Goal: Information Seeking & Learning: Learn about a topic

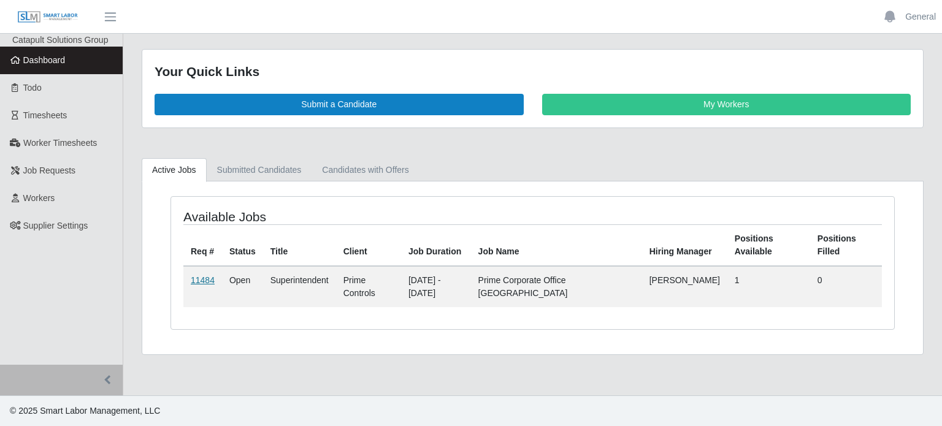
click at [210, 279] on link "11484" at bounding box center [203, 280] width 24 height 10
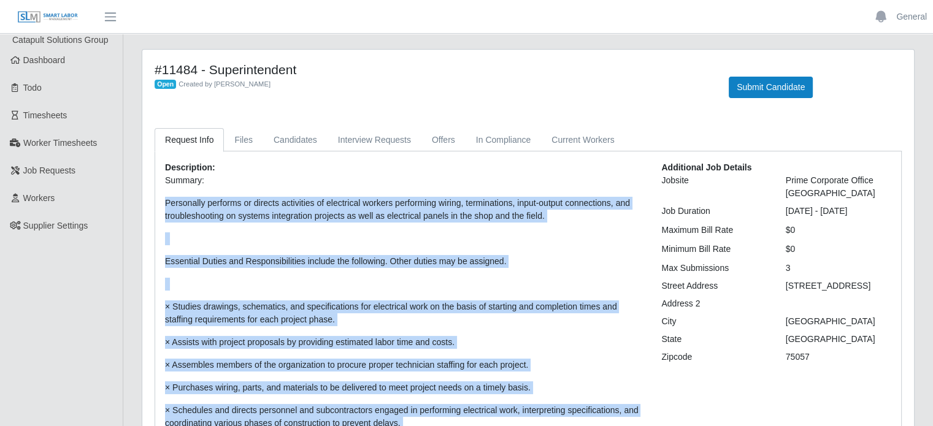
drag, startPoint x: 256, startPoint y: 295, endPoint x: 133, endPoint y: 198, distance: 156.3
copy div "Personally performs or directs activities of electrical workers performing wiri…"
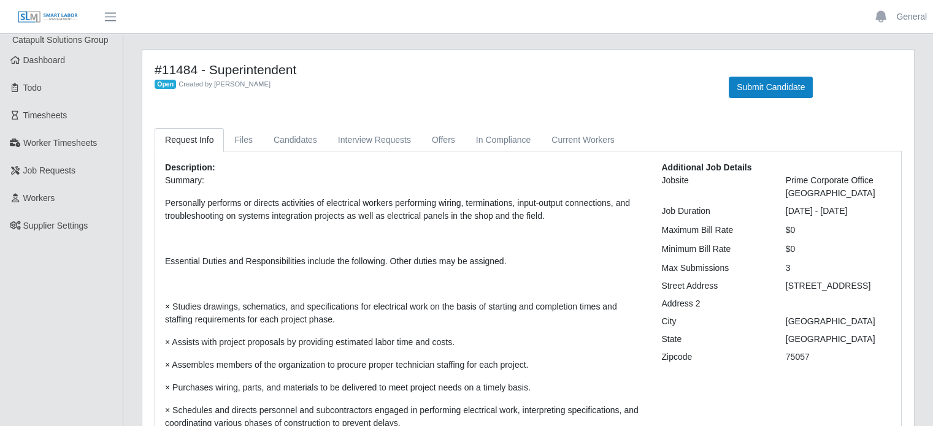
click at [723, 322] on div "City" at bounding box center [714, 321] width 124 height 13
